Goal: Navigation & Orientation: Understand site structure

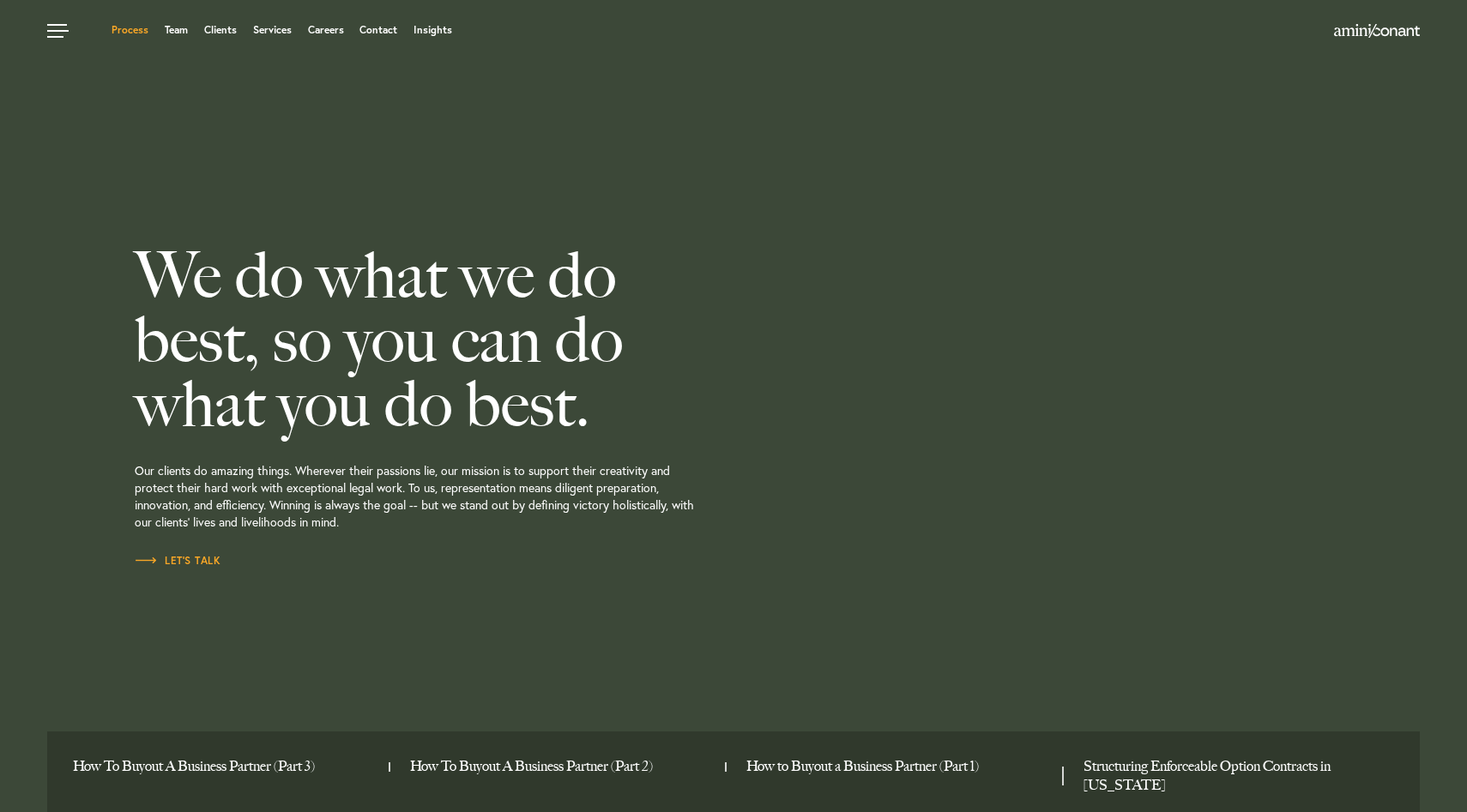
click at [129, 35] on link "Process" at bounding box center [130, 30] width 37 height 11
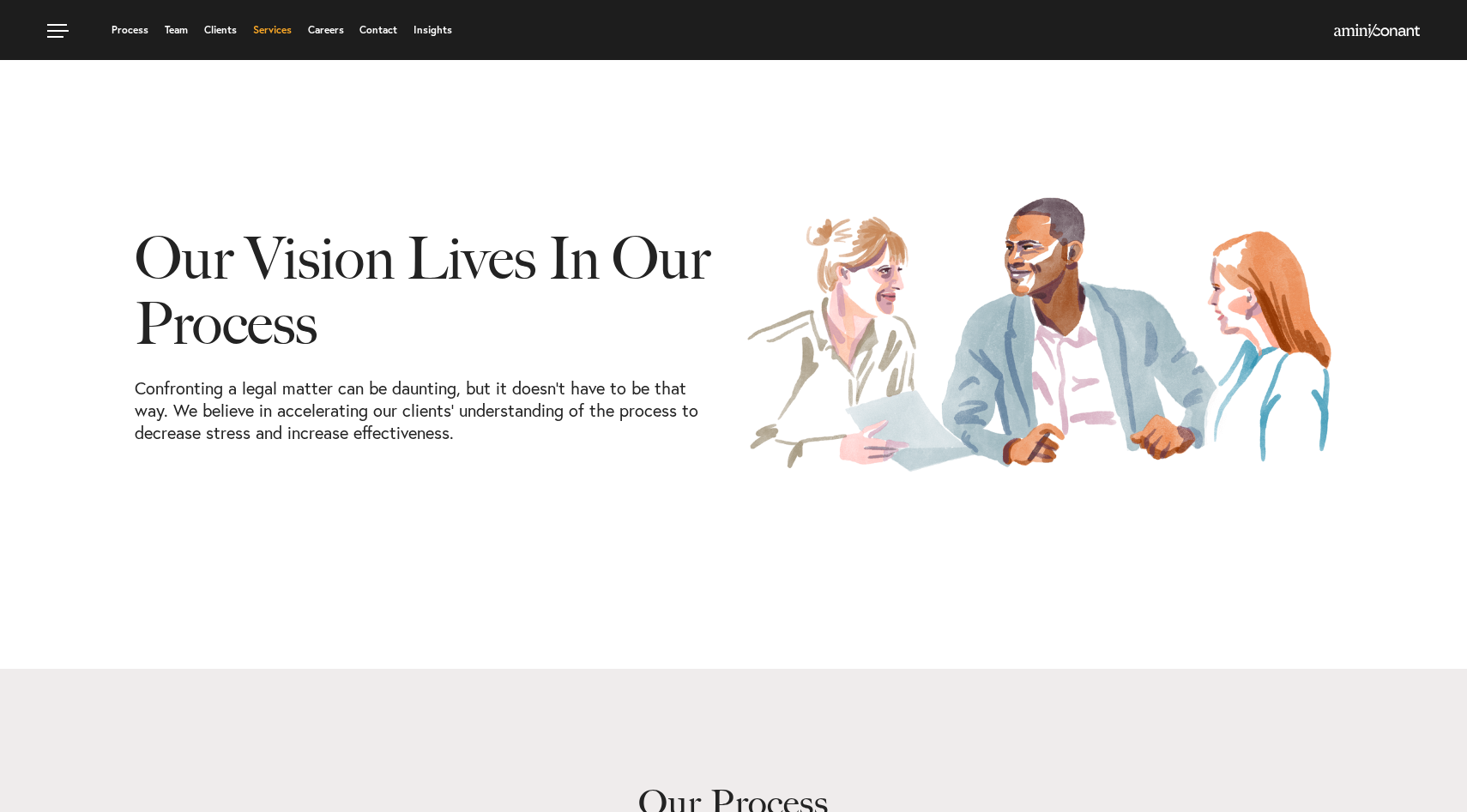
click at [268, 32] on link "Services" at bounding box center [273, 30] width 38 height 11
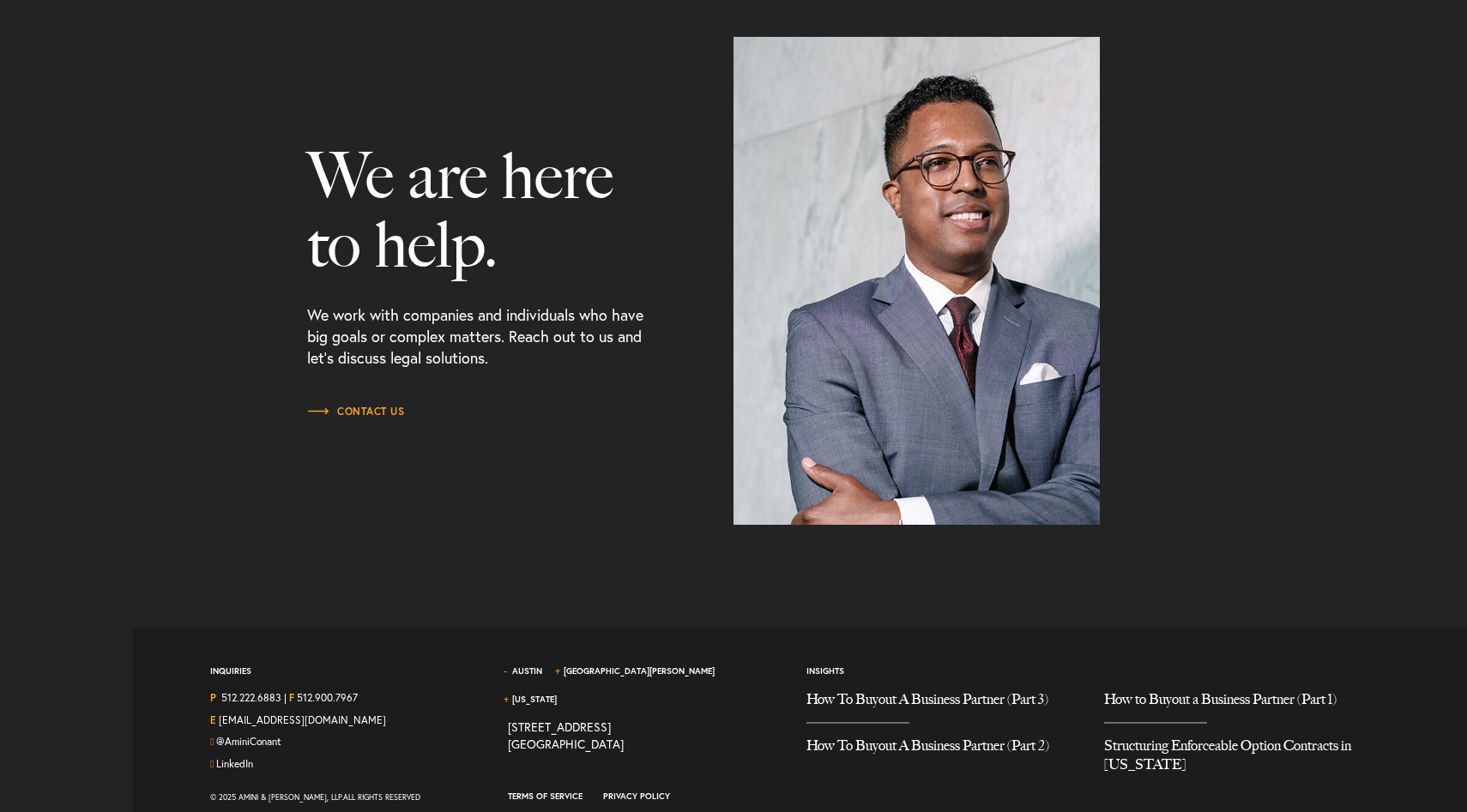
scroll to position [2011, 0]
